Goal: Find specific page/section

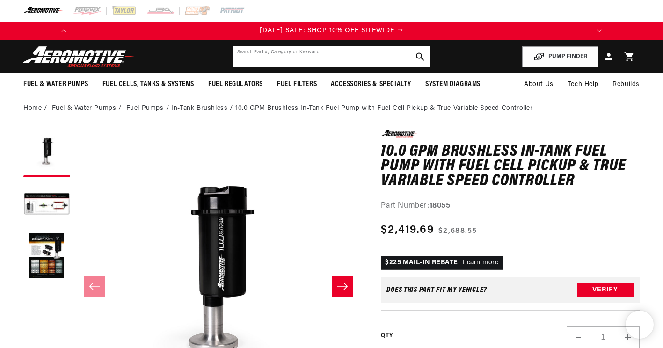
click at [251, 48] on input "text" at bounding box center [332, 56] width 198 height 21
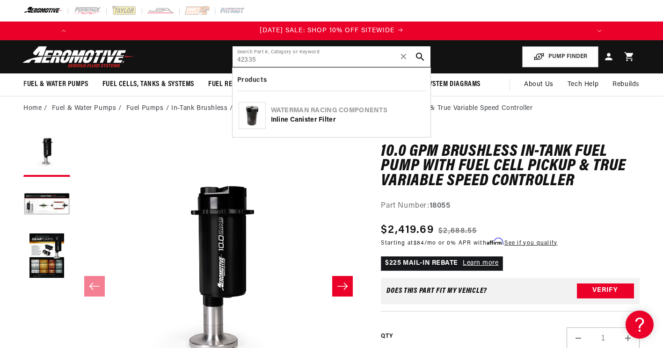
type input "42335"
click at [296, 109] on div "Waterman Racing Components" at bounding box center [348, 110] width 154 height 9
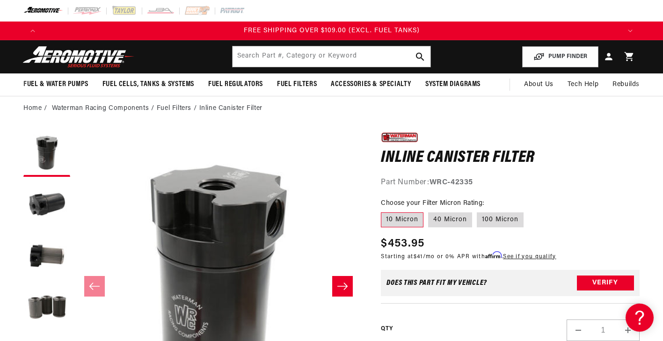
scroll to position [0, 1758]
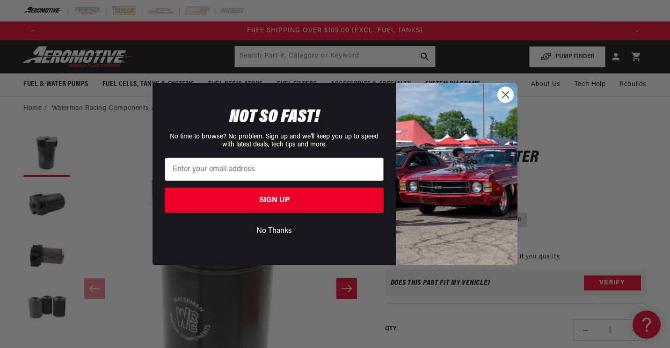
click at [506, 96] on circle "Close dialog" at bounding box center [505, 94] width 15 height 15
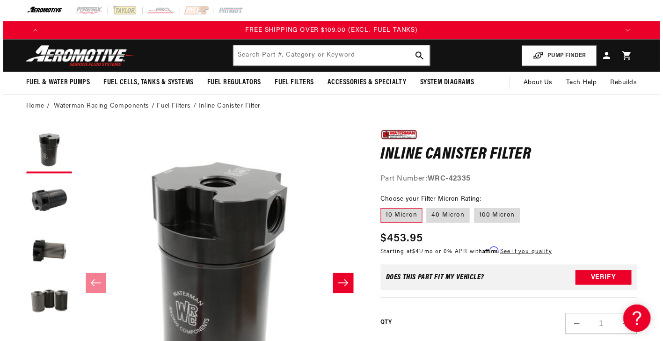
scroll to position [0, 1737]
